Goal: Task Accomplishment & Management: Manage account settings

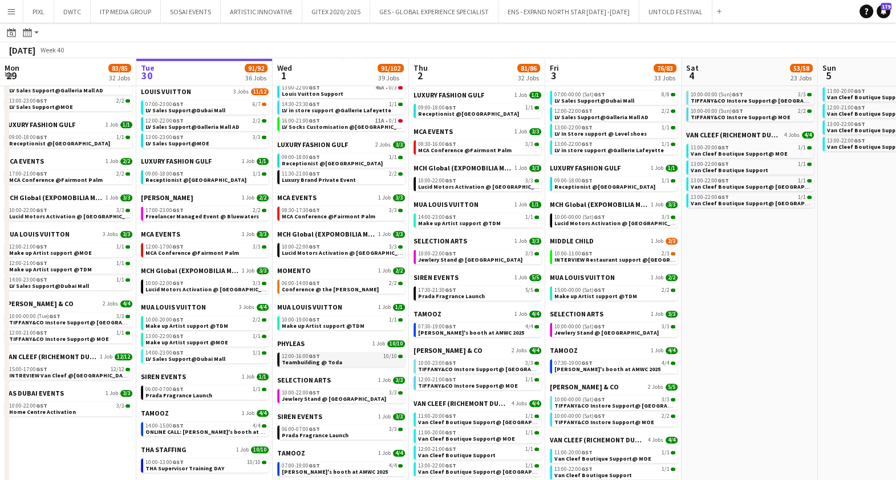
scroll to position [570, 0]
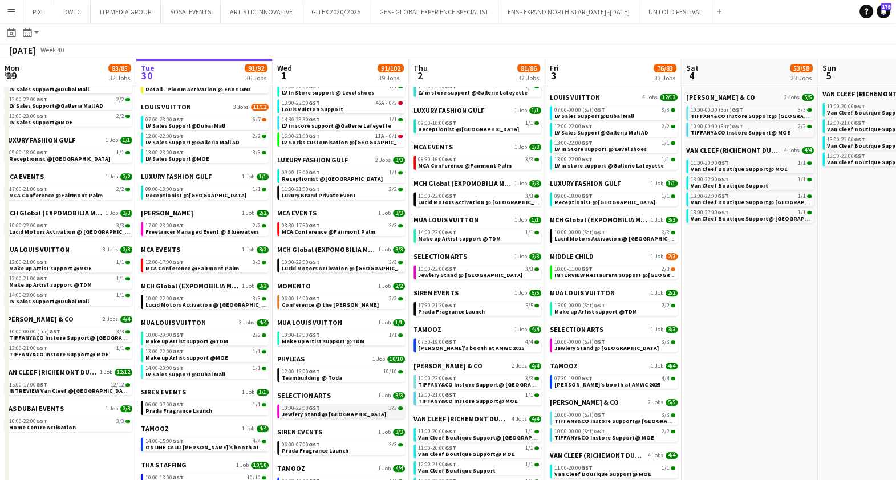
click at [341, 412] on span "Jewlery Stand @ Mirdif City Centre" at bounding box center [334, 414] width 104 height 7
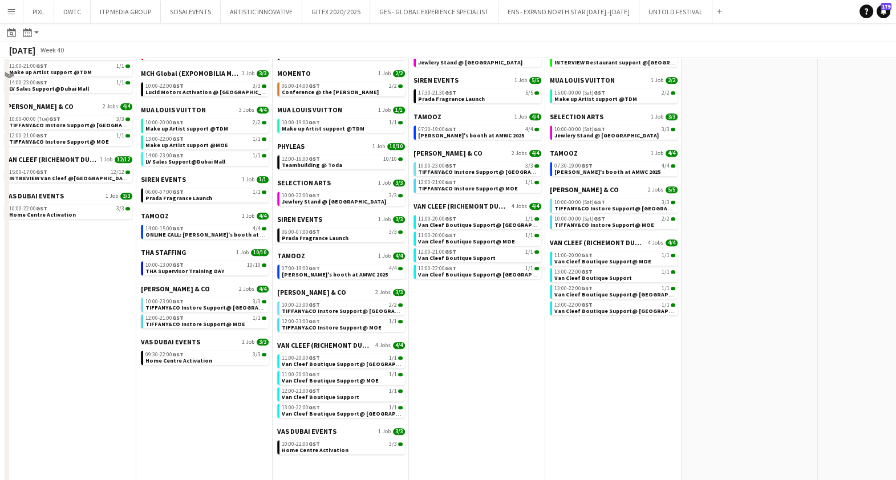
scroll to position [784, 0]
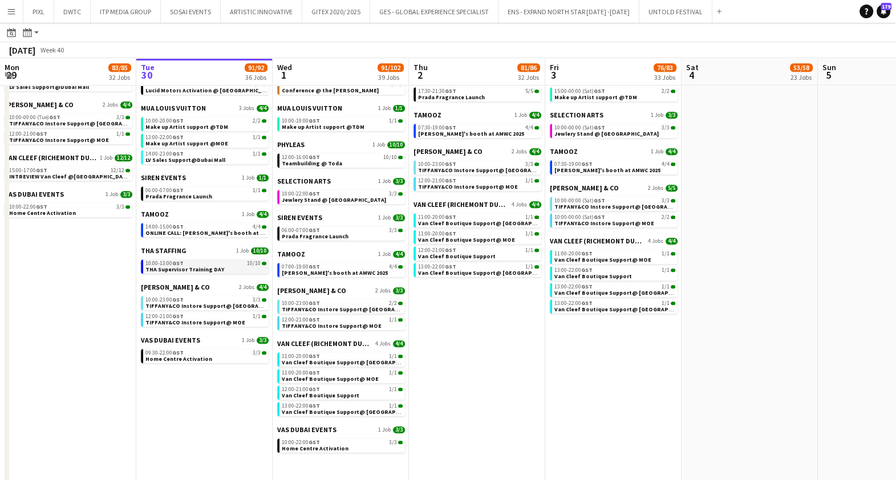
click at [200, 266] on span "THA Supervisor Training DAY" at bounding box center [184, 269] width 79 height 7
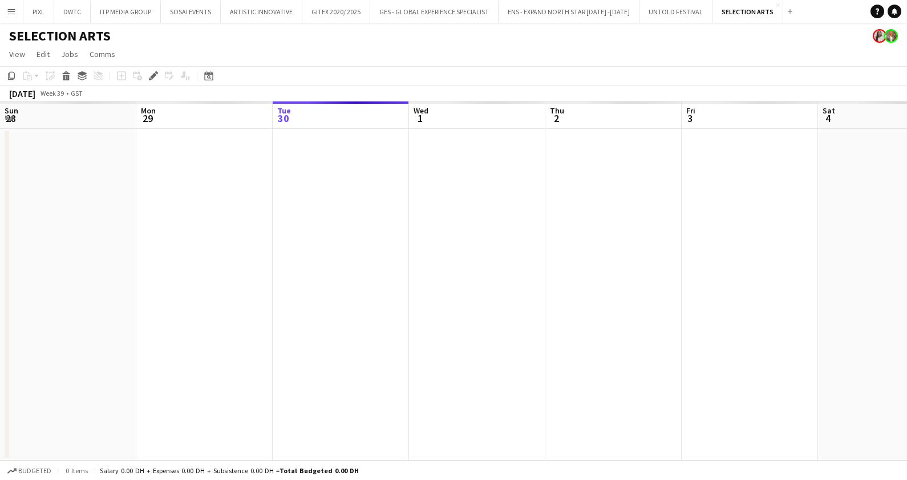
scroll to position [0, 392]
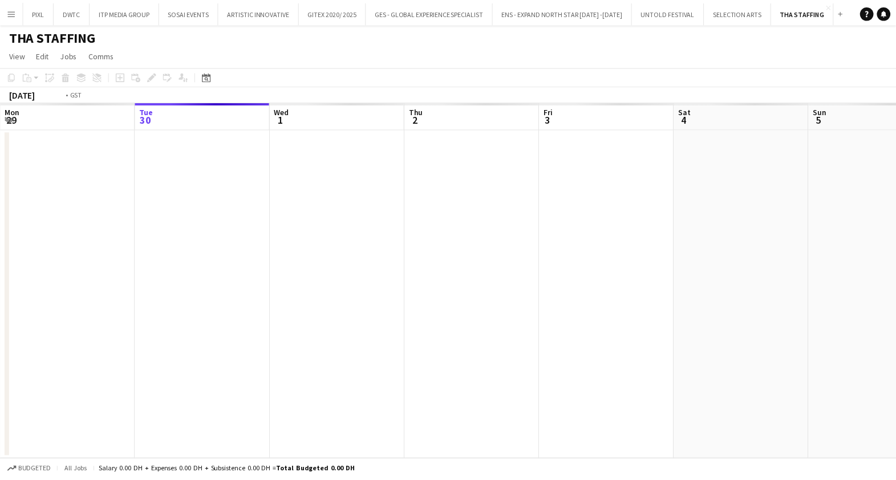
scroll to position [0, 392]
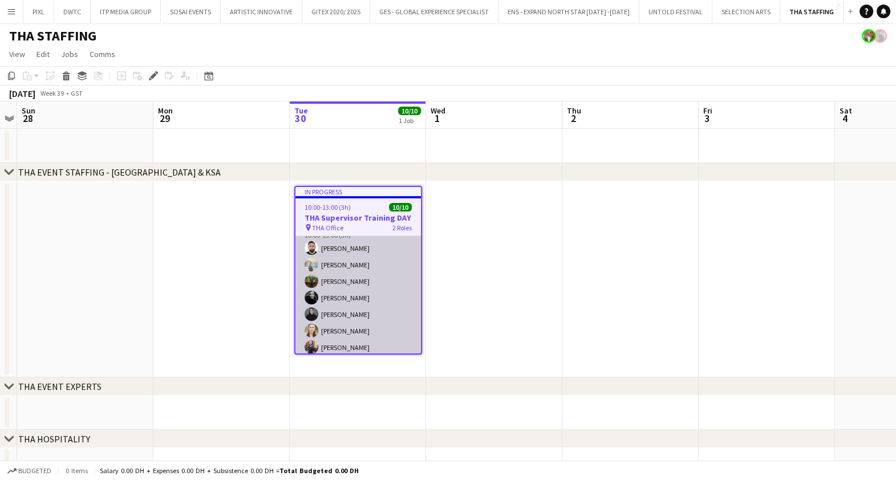
click at [366, 293] on app-card-role "Supervisor [DATE] 10:00-13:00 (3h) [PERSON_NAME] [PERSON_NAME] Burdiuk [PERSON_…" at bounding box center [357, 298] width 125 height 155
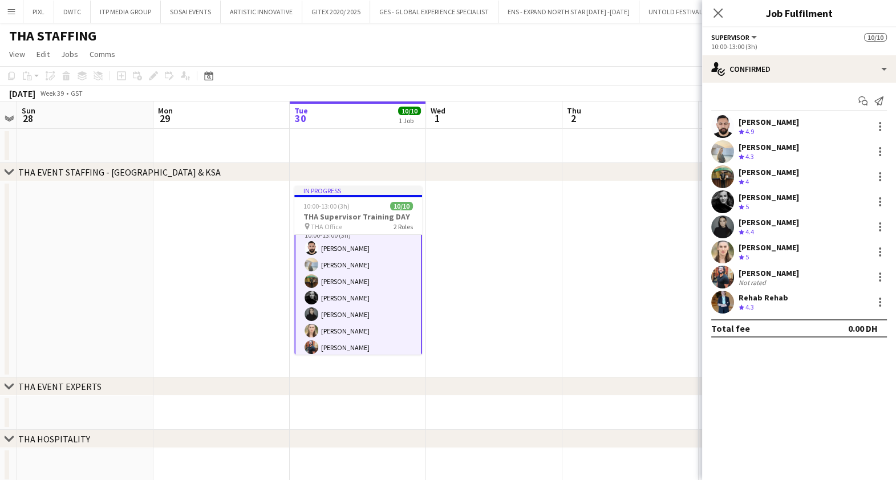
scroll to position [72, 0]
click at [759, 228] on div "20.1km" at bounding box center [769, 233] width 26 height 10
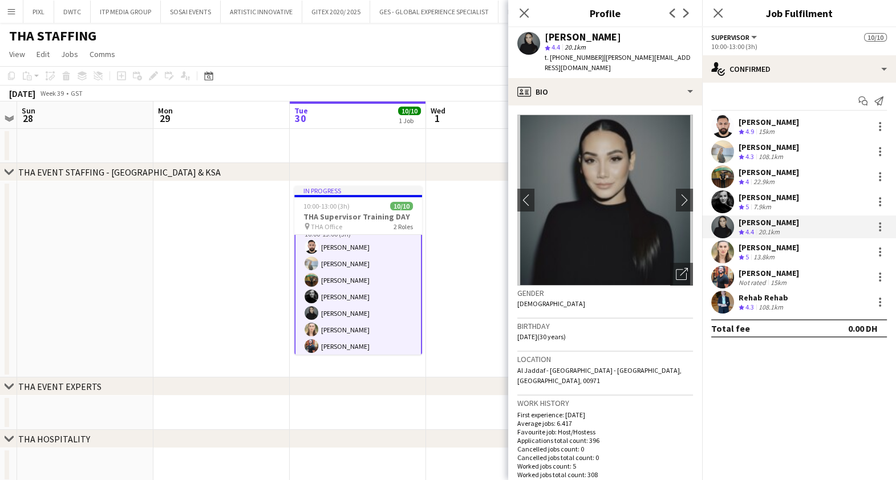
click at [761, 156] on div "108.1km" at bounding box center [770, 157] width 29 height 10
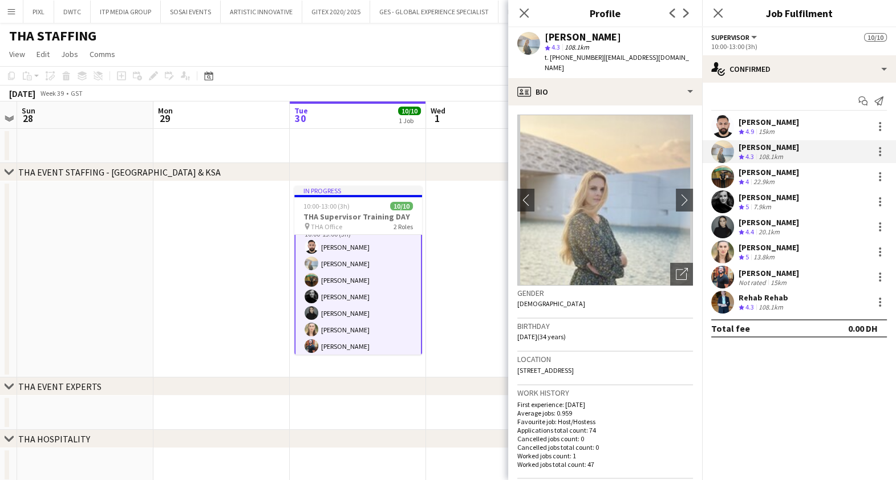
click at [765, 180] on div "22.9km" at bounding box center [764, 182] width 26 height 10
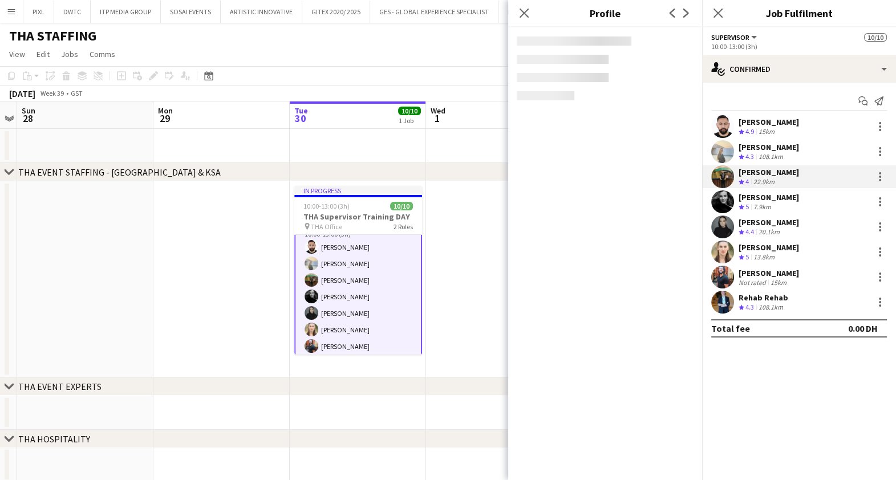
click at [770, 202] on div "7.9km" at bounding box center [762, 207] width 22 height 10
click at [763, 228] on div "20.1km" at bounding box center [769, 233] width 26 height 10
click at [773, 251] on div "[PERSON_NAME]" at bounding box center [769, 247] width 60 height 10
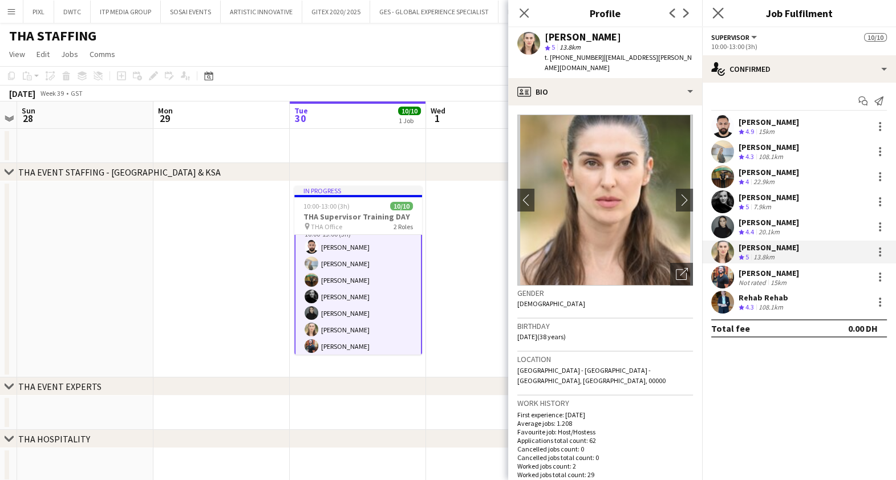
click at [724, 10] on app-icon "Close pop-in" at bounding box center [718, 13] width 17 height 17
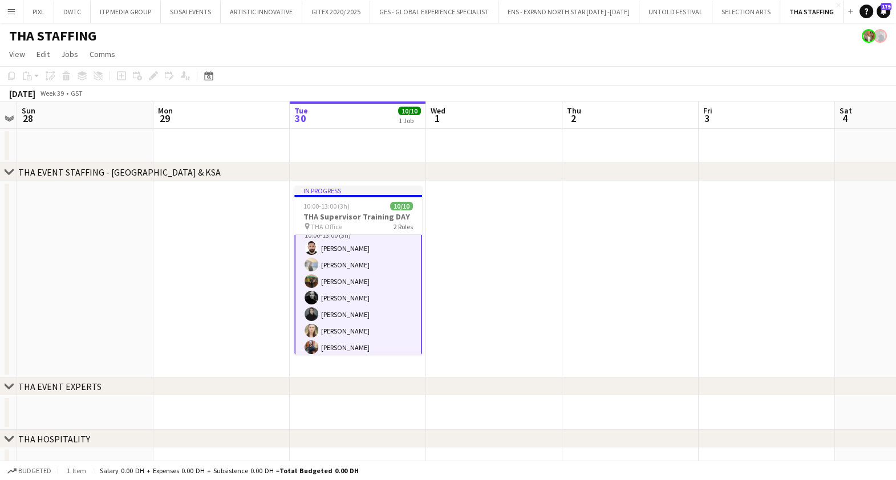
scroll to position [91, 0]
